Goal: Navigation & Orientation: Find specific page/section

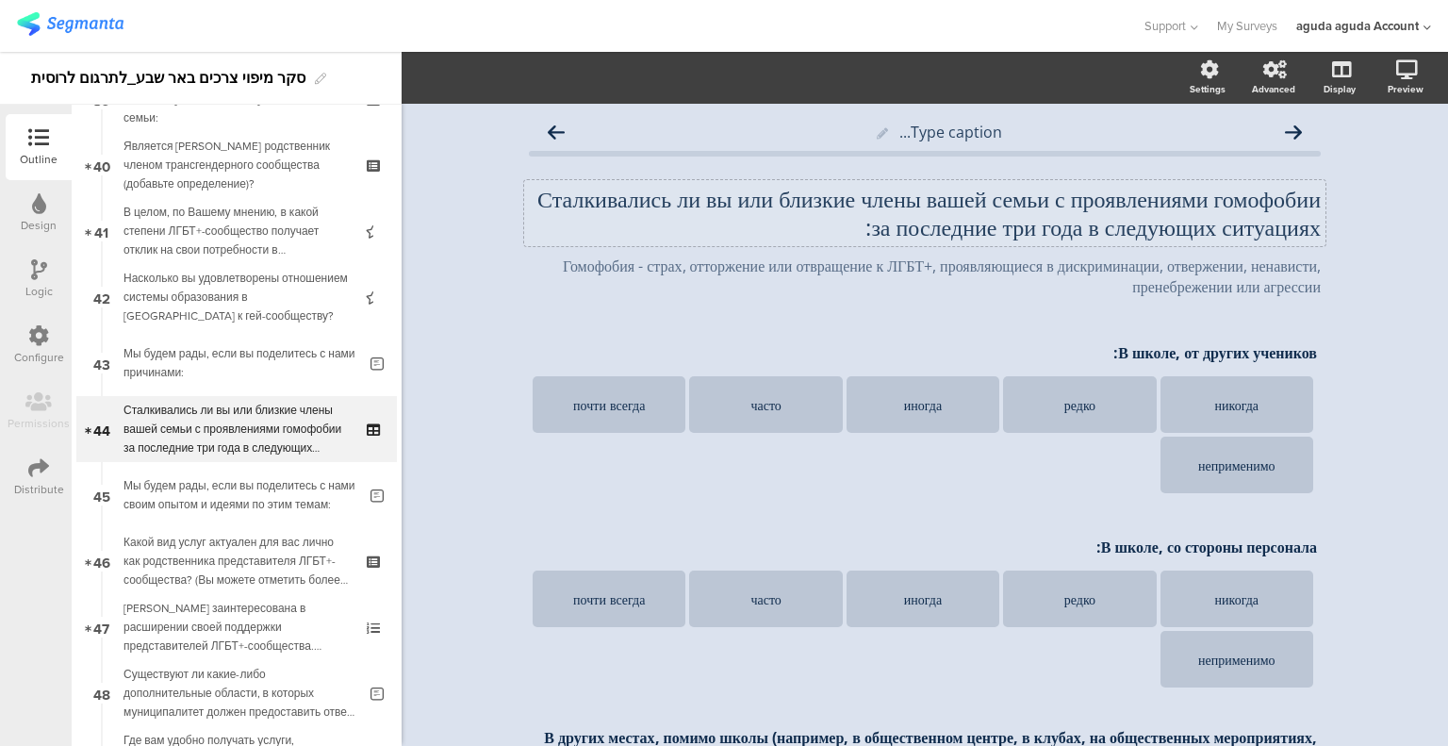
scroll to position [2624, 0]
click at [1272, 25] on link "My Surveys" at bounding box center [1247, 26] width 60 height 52
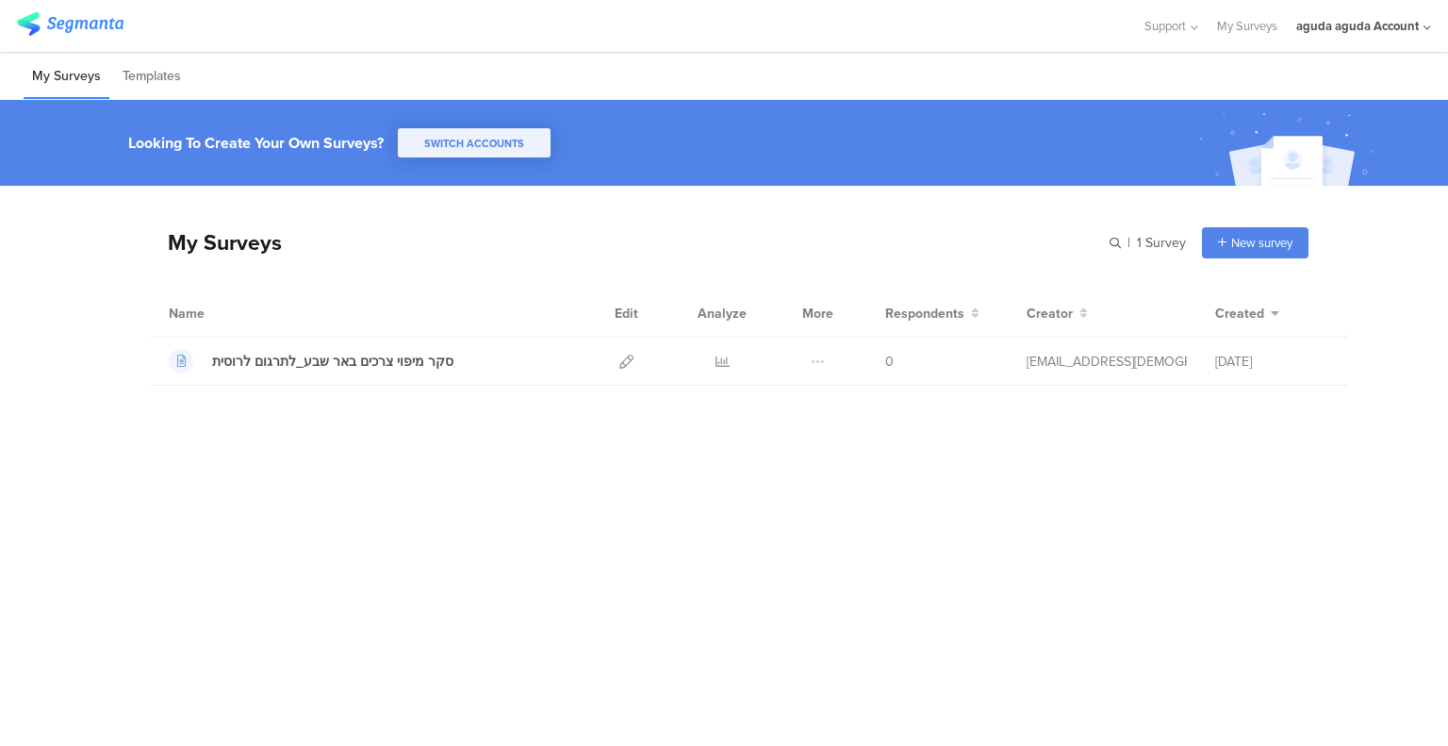
click at [889, 402] on div "My Surveys | 1 Survey New survey Start from scratch Choose from templates Name …" at bounding box center [728, 300] width 1159 height 228
click at [1255, 26] on link "My Surveys" at bounding box center [1247, 26] width 60 height 52
click at [1319, 24] on div "aguda aguda Account" at bounding box center [1357, 26] width 123 height 18
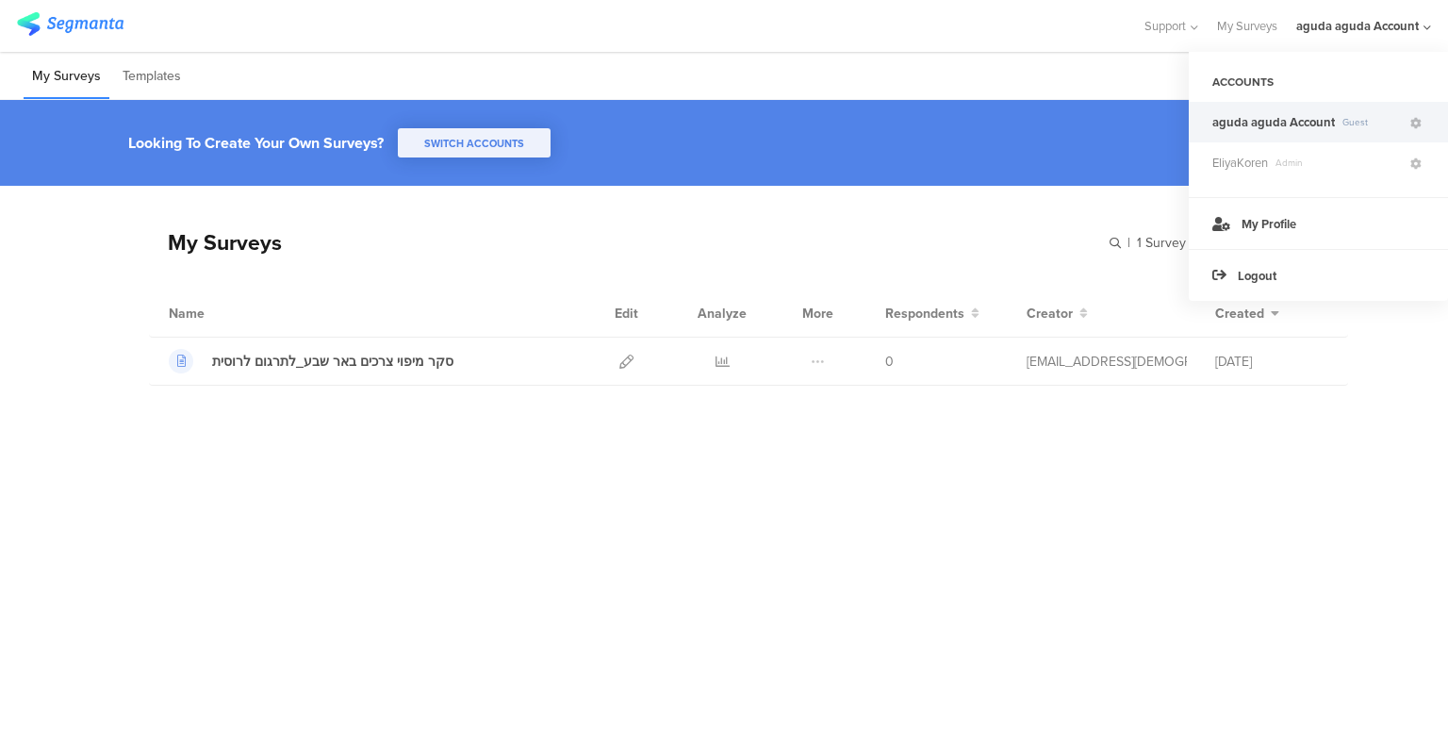
click at [1105, 67] on div "My Surveys Templates" at bounding box center [724, 76] width 1448 height 48
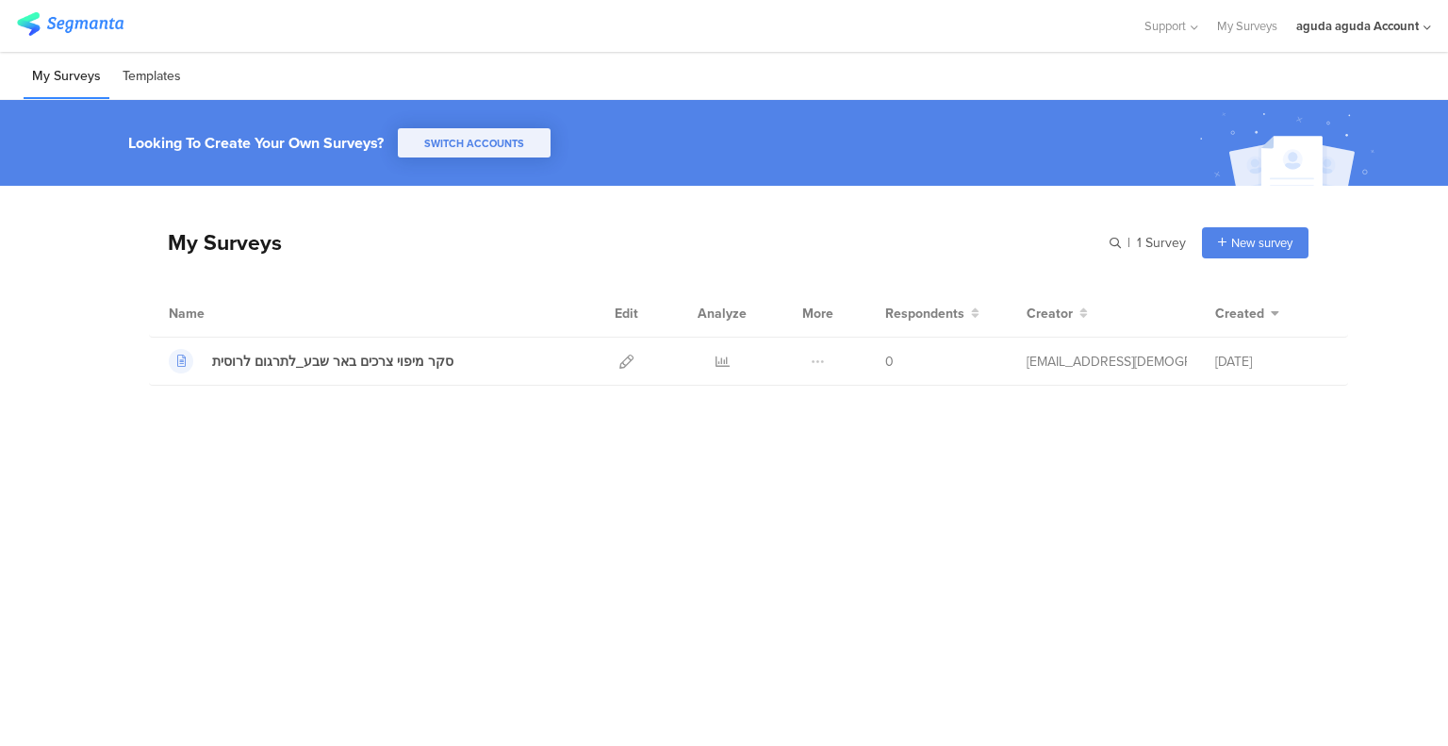
click at [125, 64] on li "Templates" at bounding box center [151, 77] width 75 height 44
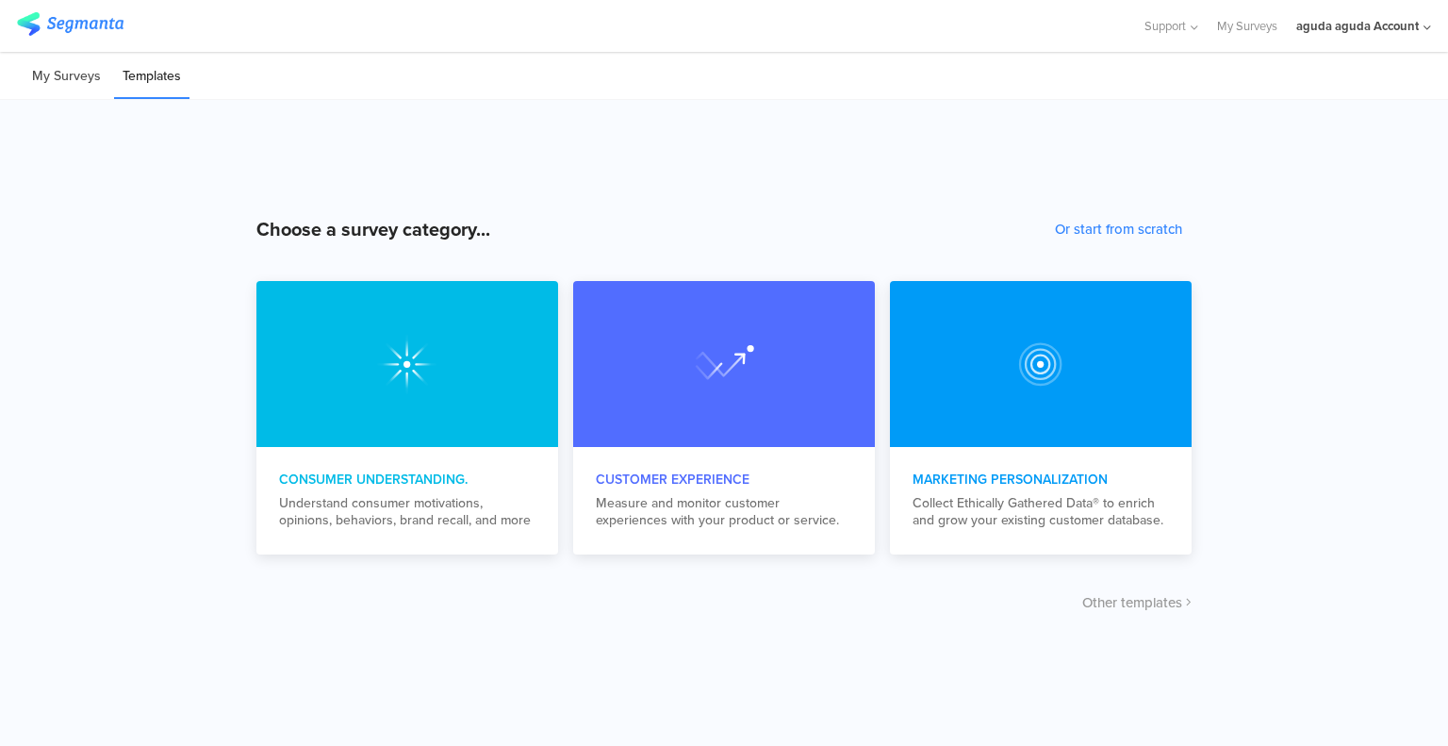
click at [66, 71] on li "My Surveys" at bounding box center [67, 77] width 86 height 44
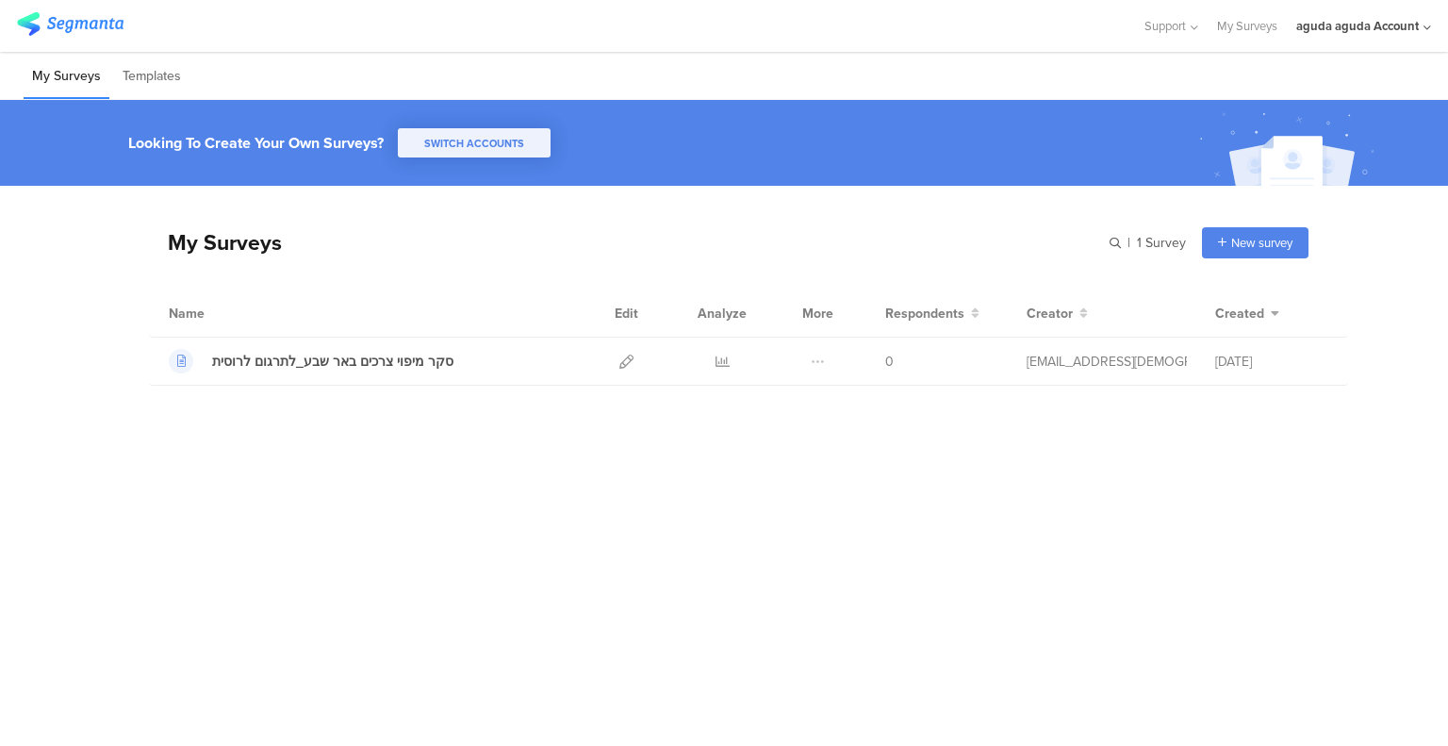
click at [59, 34] on img at bounding box center [70, 24] width 107 height 24
click at [700, 473] on div "My Surveys | 1 Survey New survey Start from scratch Choose from templates Name …" at bounding box center [724, 419] width 1448 height 466
click at [1139, 537] on div "My Surveys | 1 Survey New survey Start from scratch Choose from templates Name …" at bounding box center [724, 419] width 1448 height 466
